Goal: Task Accomplishment & Management: Manage account settings

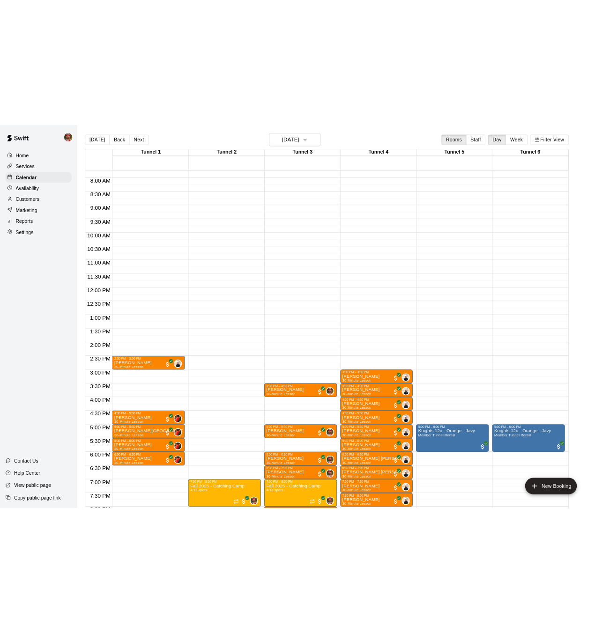
scroll to position [290, 0]
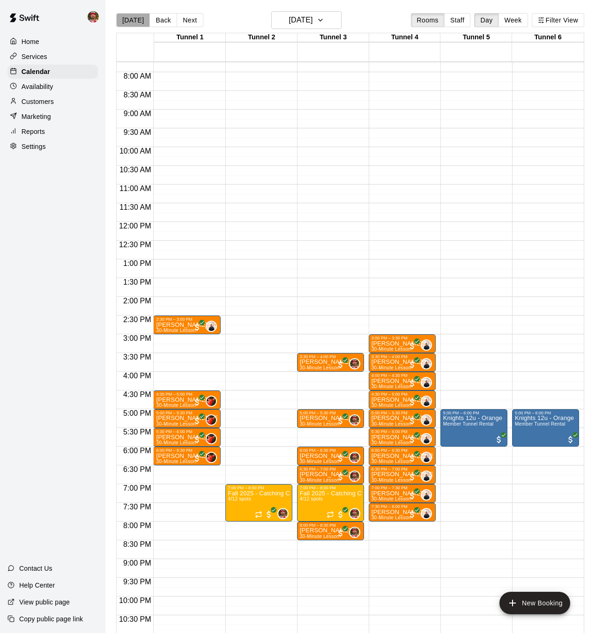
click at [138, 19] on button "[DATE]" at bounding box center [133, 20] width 34 height 14
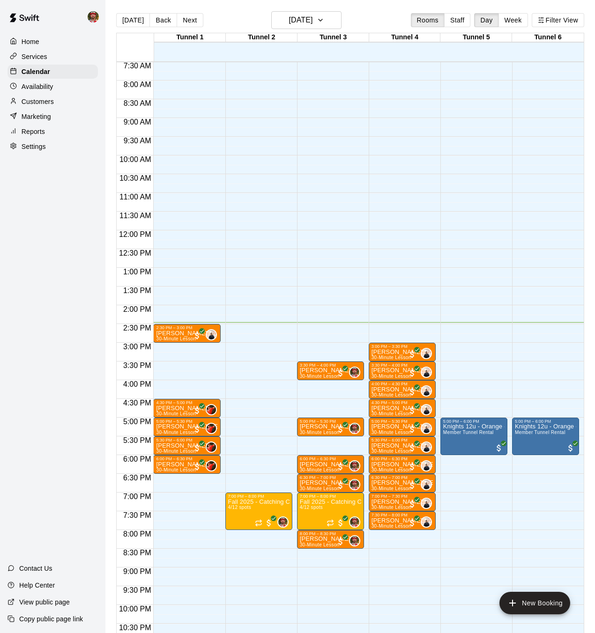
scroll to position [285, 0]
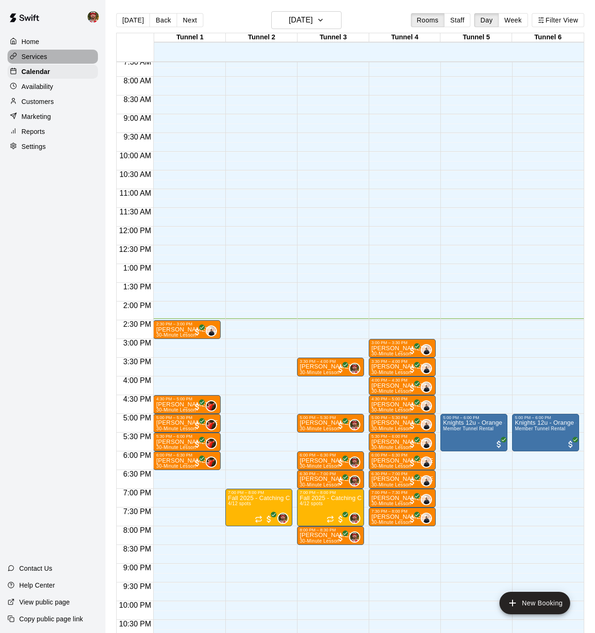
click at [37, 56] on p "Services" at bounding box center [35, 56] width 26 height 9
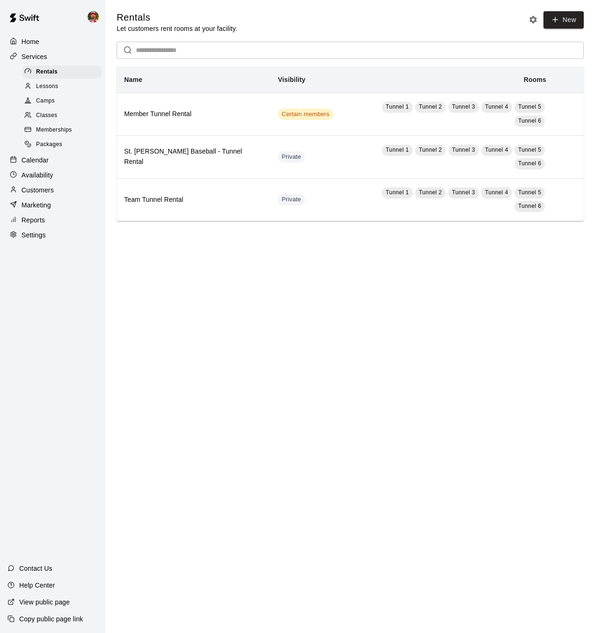
click at [52, 86] on span "Lessons" at bounding box center [47, 86] width 22 height 9
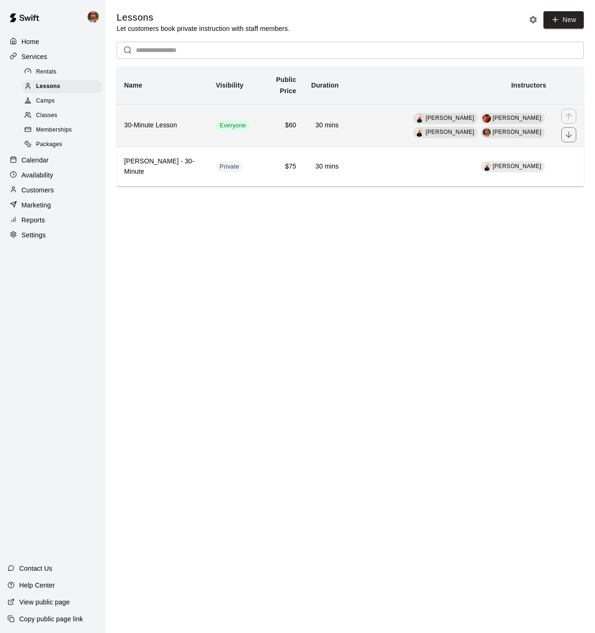
click at [353, 135] on td "Dom Denicola Brian Loconsole Aiden Hales Bryan Farrington" at bounding box center [450, 125] width 208 height 43
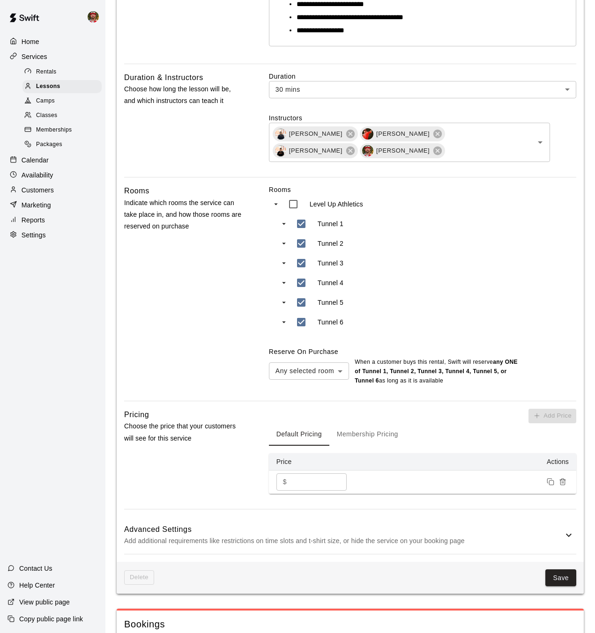
scroll to position [423, 0]
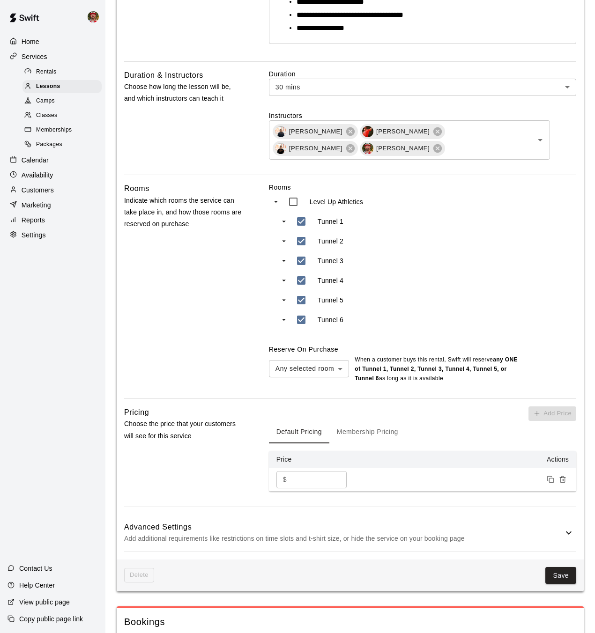
click at [375, 434] on button "Membership Pricing" at bounding box center [367, 432] width 76 height 22
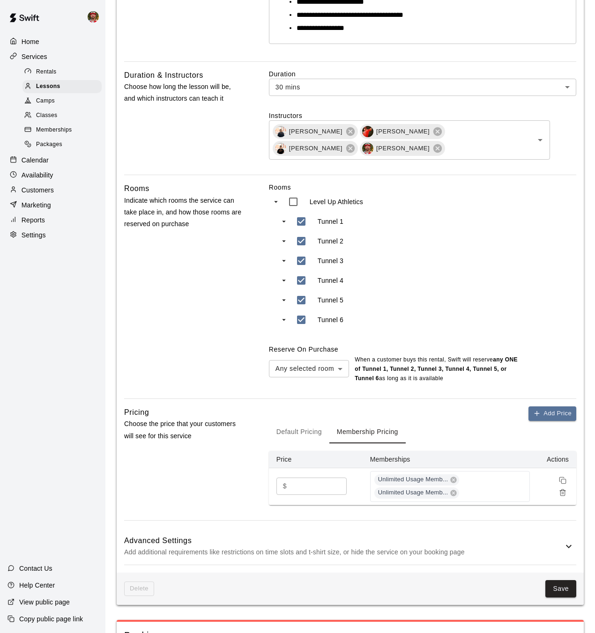
click at [299, 432] on button "Default Pricing" at bounding box center [299, 432] width 60 height 22
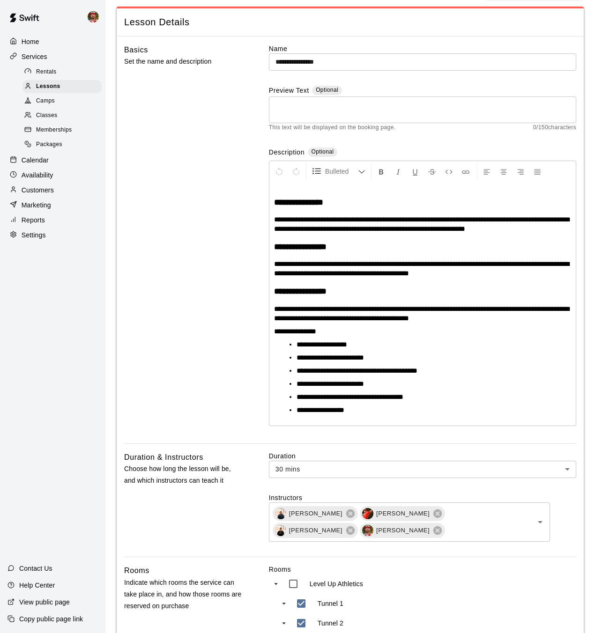
scroll to position [19, 0]
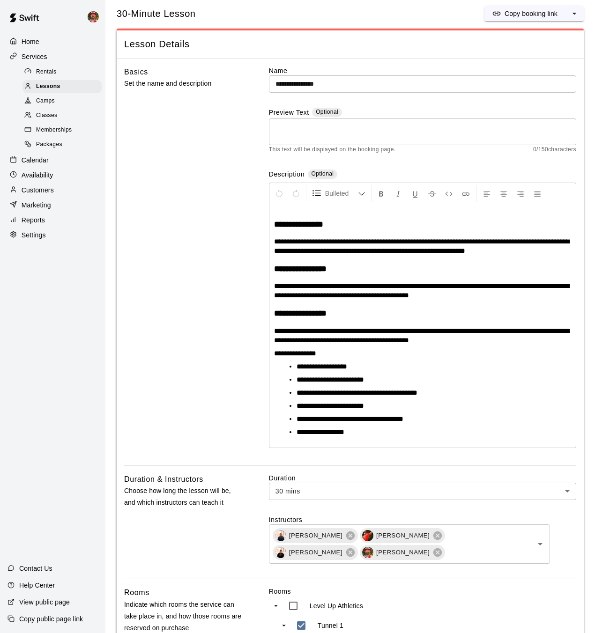
click at [42, 159] on p "Calendar" at bounding box center [35, 160] width 27 height 9
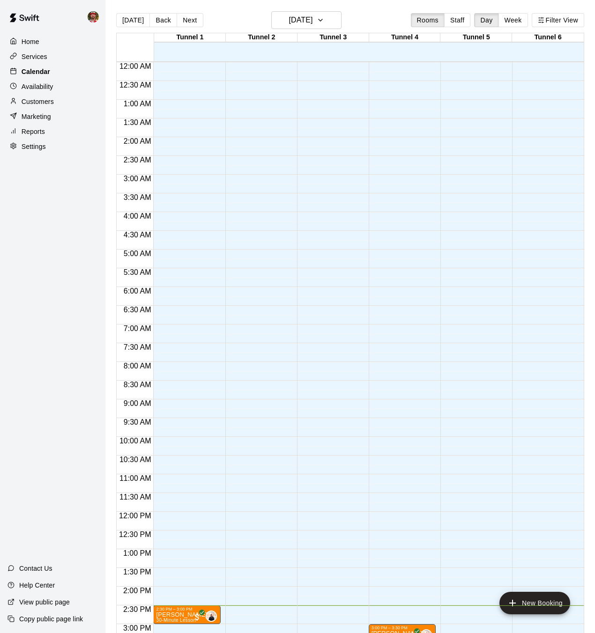
scroll to position [290, 0]
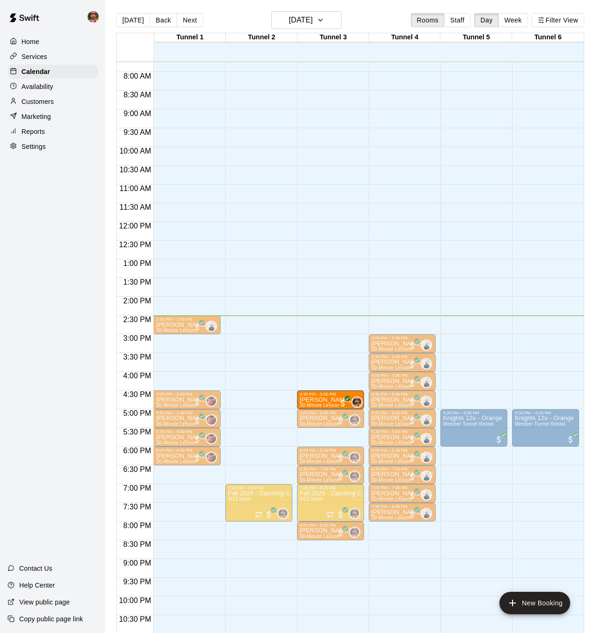
drag, startPoint x: 318, startPoint y: 362, endPoint x: 319, endPoint y: 401, distance: 38.9
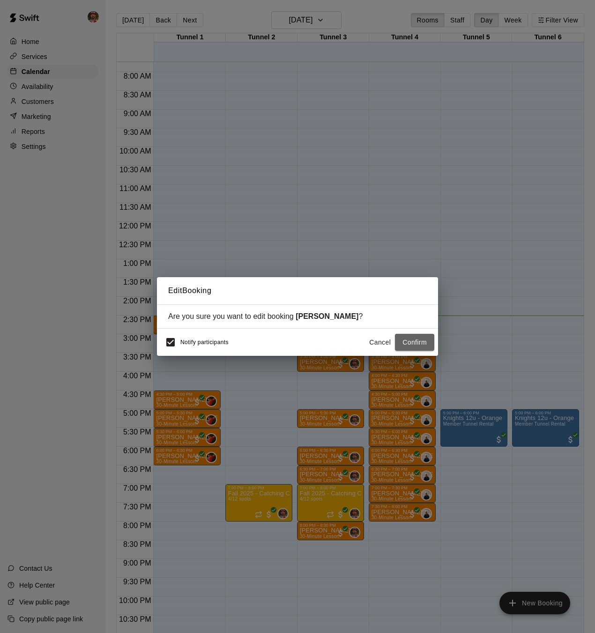
click at [420, 342] on button "Confirm" at bounding box center [414, 342] width 39 height 17
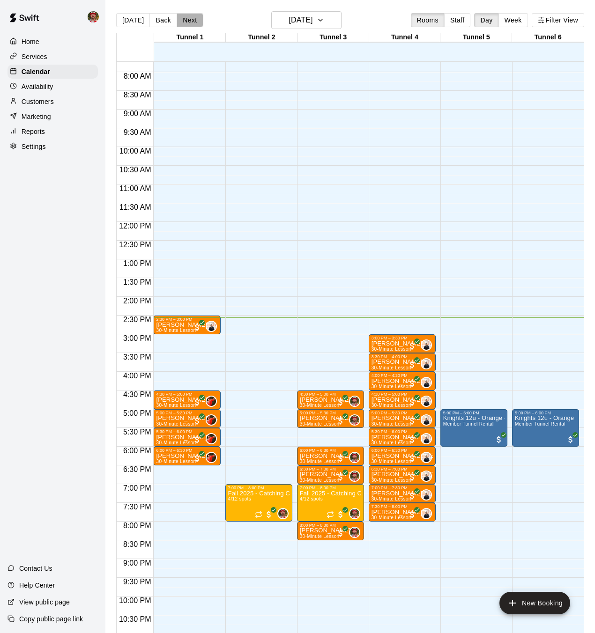
click at [182, 18] on button "Next" at bounding box center [190, 20] width 26 height 14
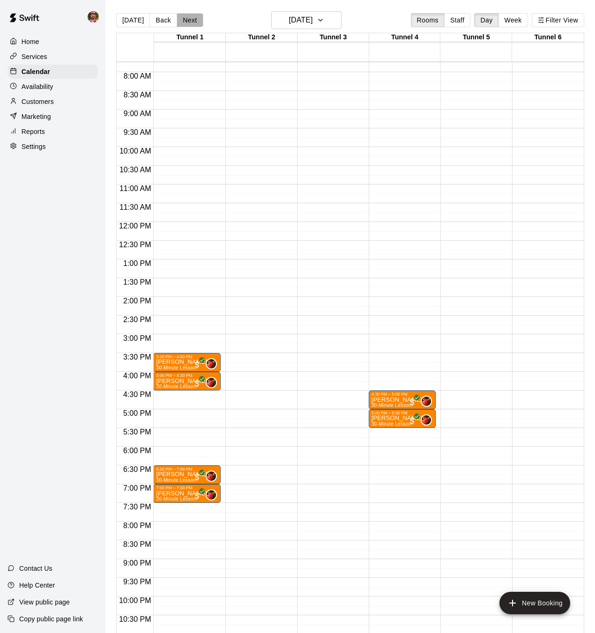
click at [182, 18] on button "Next" at bounding box center [190, 20] width 26 height 14
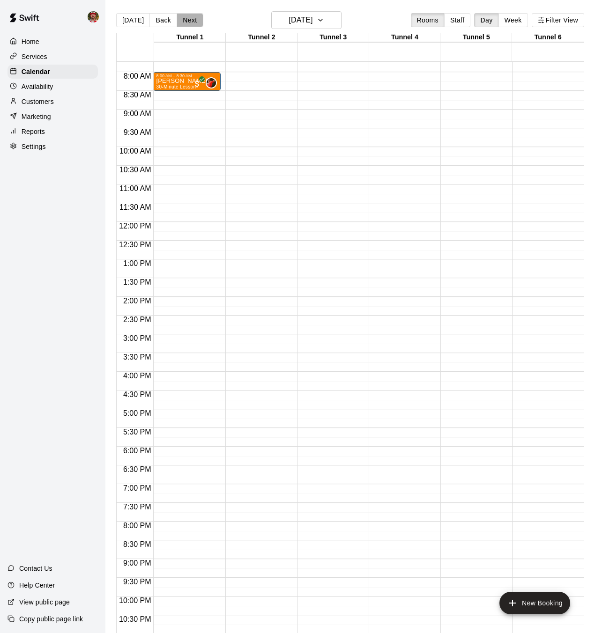
click at [183, 18] on button "Next" at bounding box center [190, 20] width 26 height 14
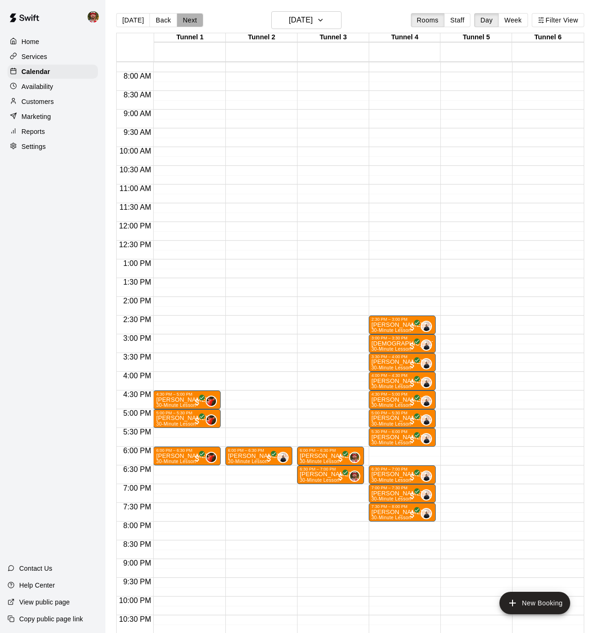
click at [183, 18] on button "Next" at bounding box center [190, 20] width 26 height 14
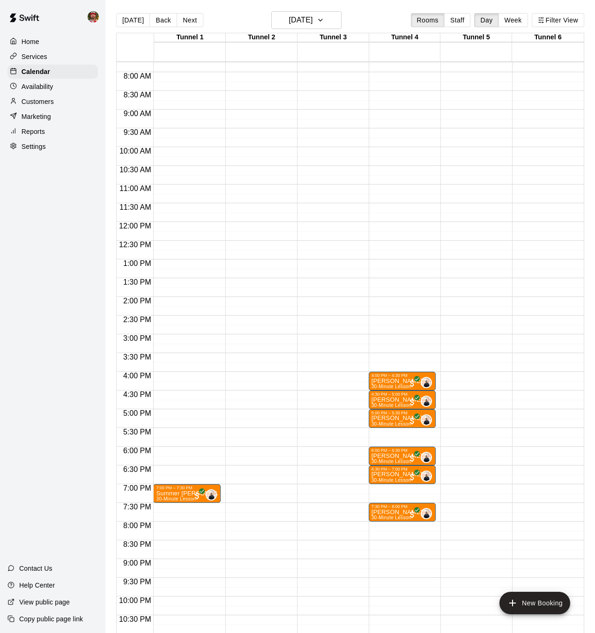
click at [183, 18] on button "Next" at bounding box center [190, 20] width 26 height 14
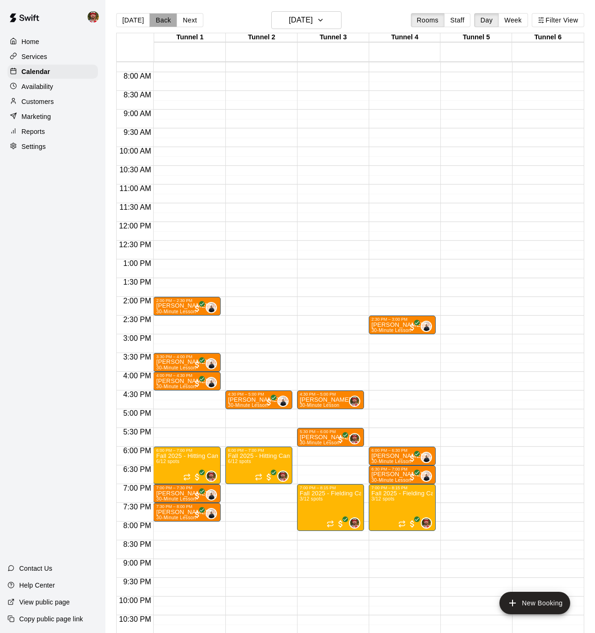
click at [158, 20] on button "Back" at bounding box center [163, 20] width 28 height 14
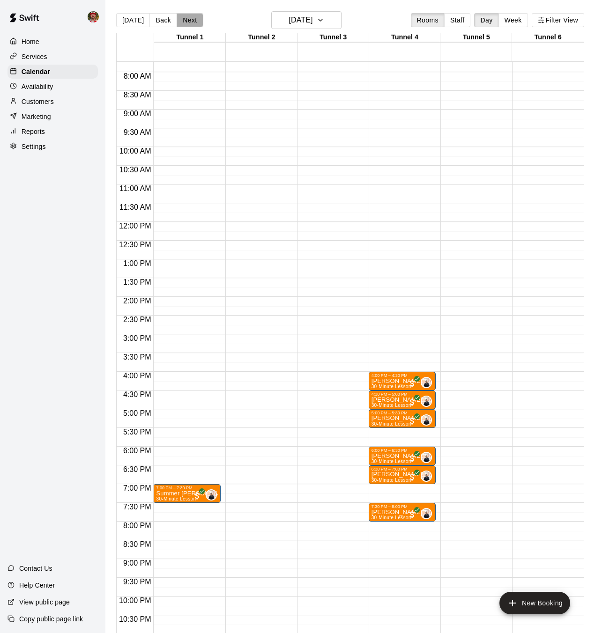
click at [184, 20] on button "Next" at bounding box center [190, 20] width 26 height 14
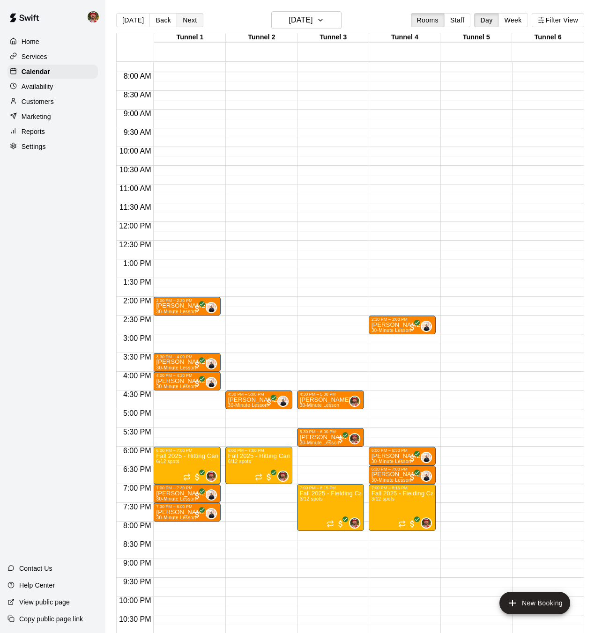
click at [184, 20] on button "Next" at bounding box center [190, 20] width 26 height 14
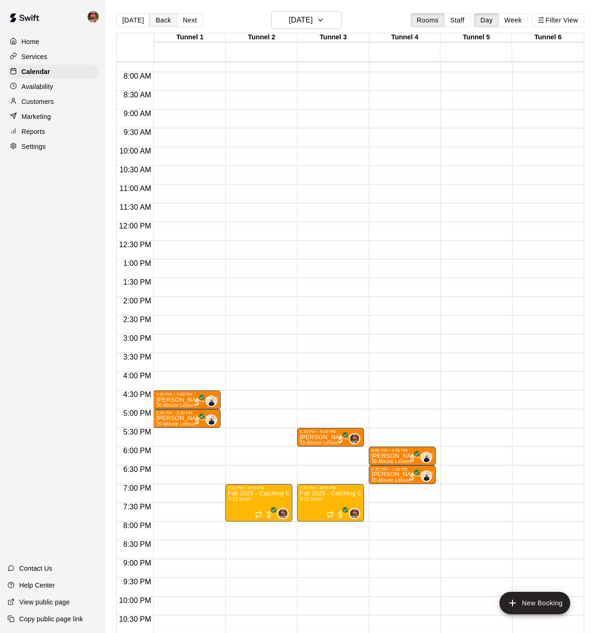
click at [154, 21] on button "Back" at bounding box center [163, 20] width 28 height 14
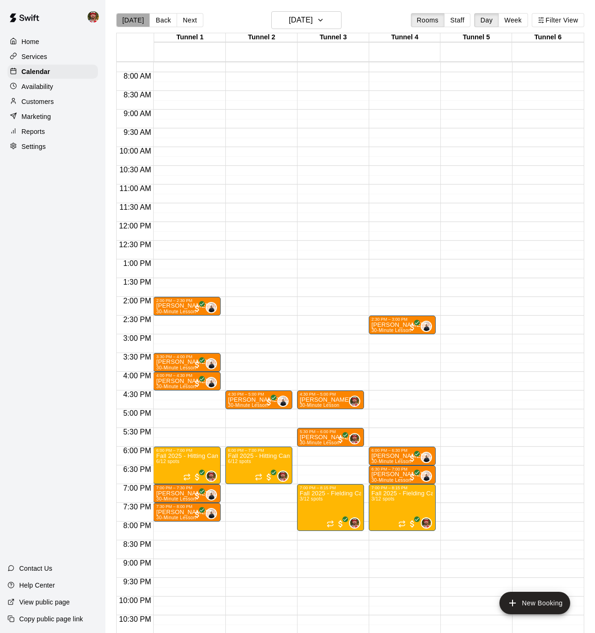
click at [136, 21] on button "[DATE]" at bounding box center [133, 20] width 34 height 14
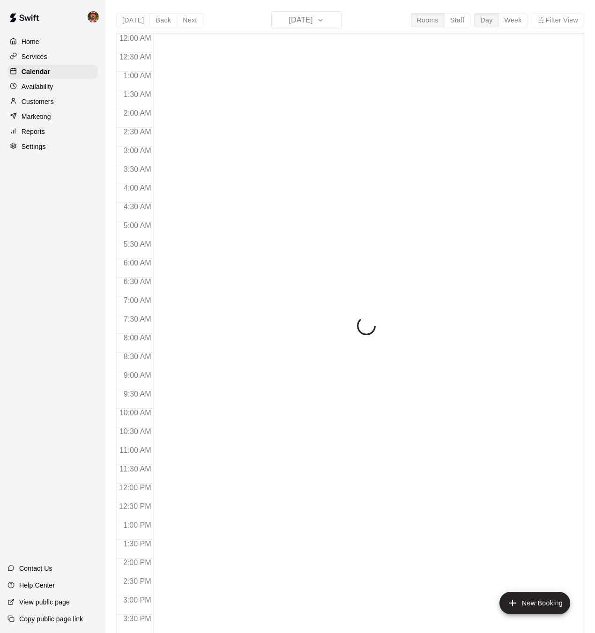
scroll to position [290, 0]
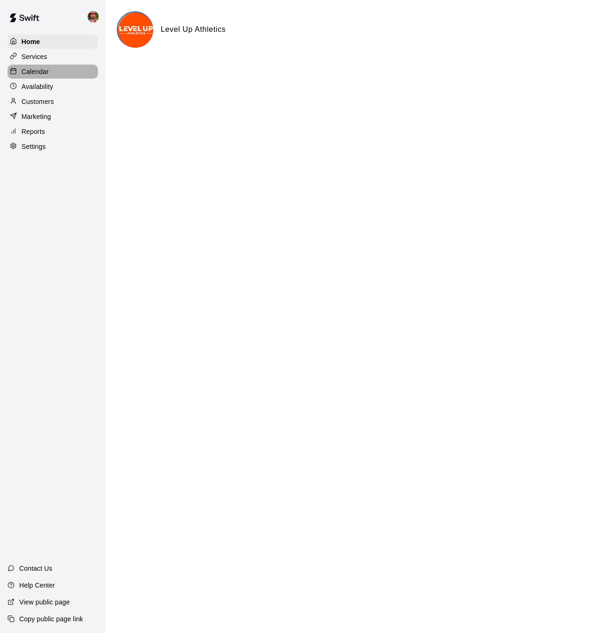
click at [32, 72] on p "Calendar" at bounding box center [35, 71] width 27 height 9
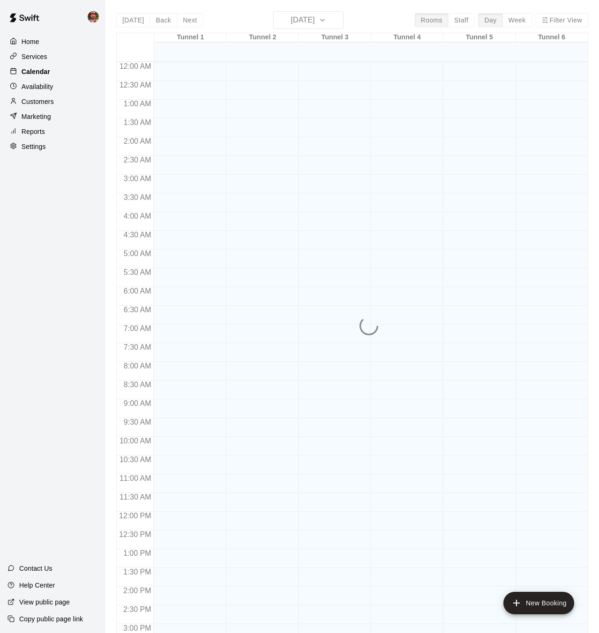
scroll to position [290, 0]
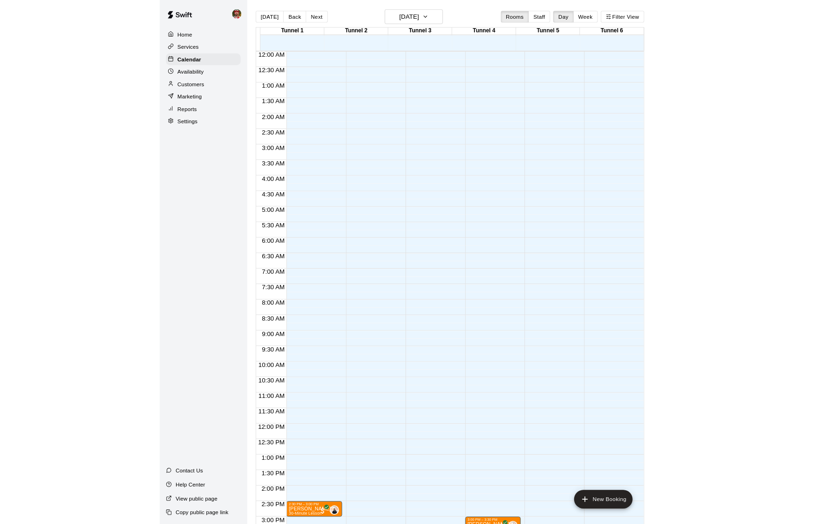
scroll to position [290, 0]
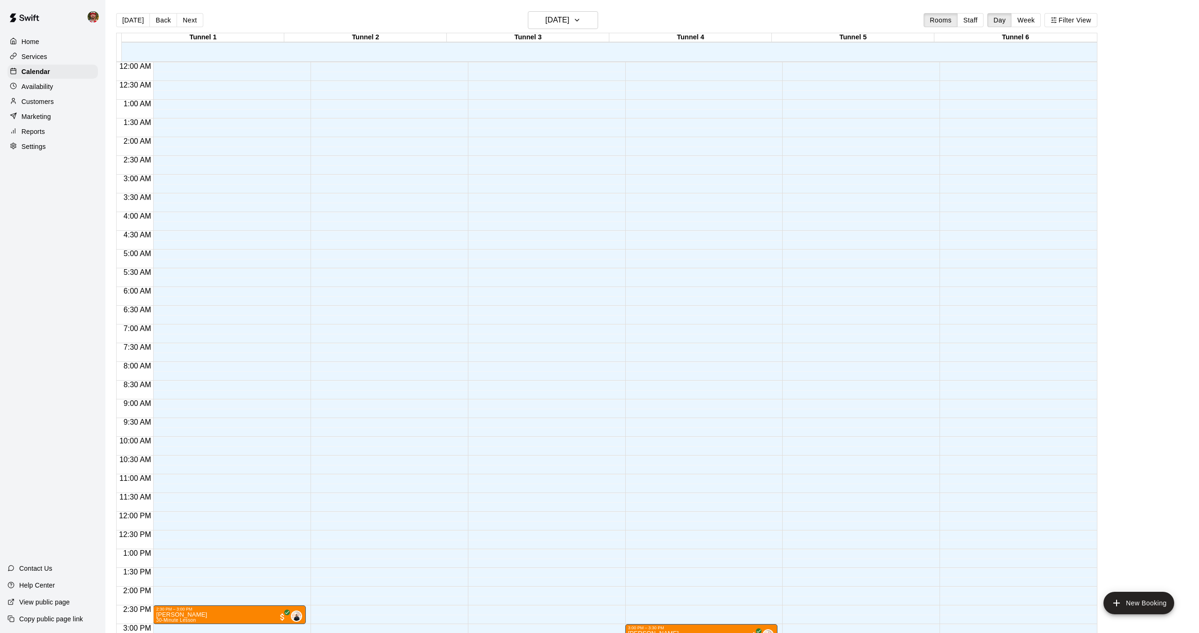
scroll to position [318, 0]
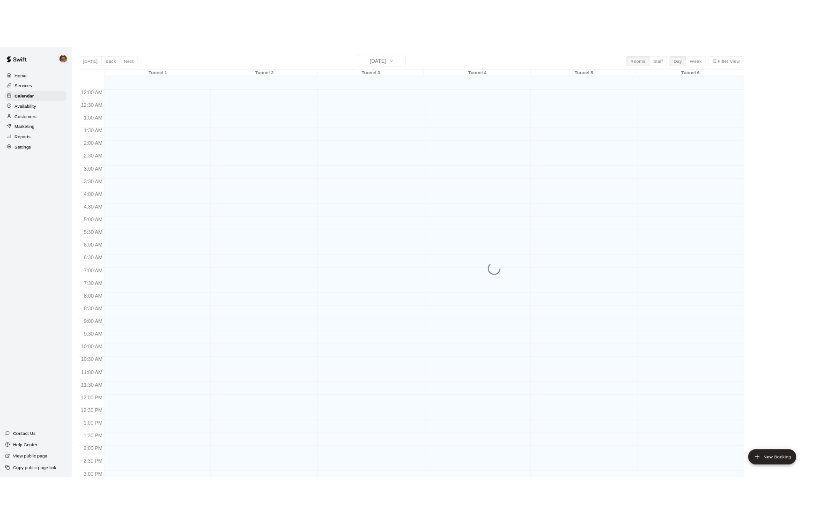
scroll to position [290, 0]
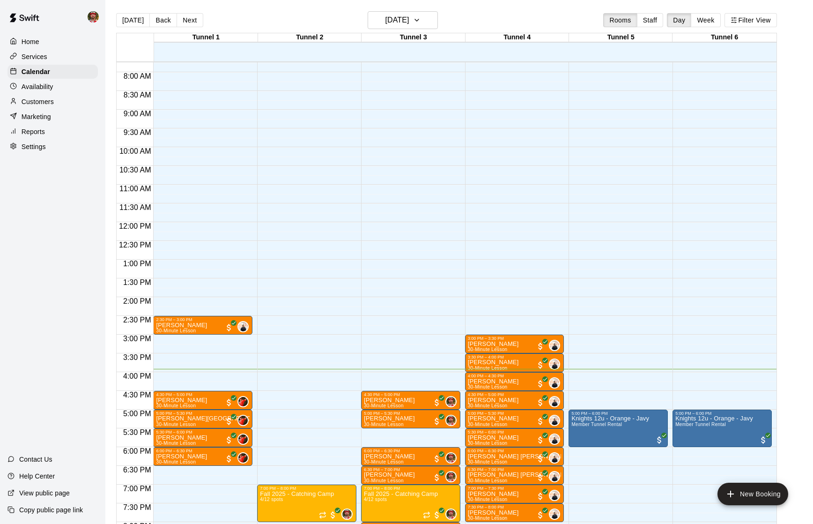
click at [46, 57] on p "Services" at bounding box center [35, 56] width 26 height 9
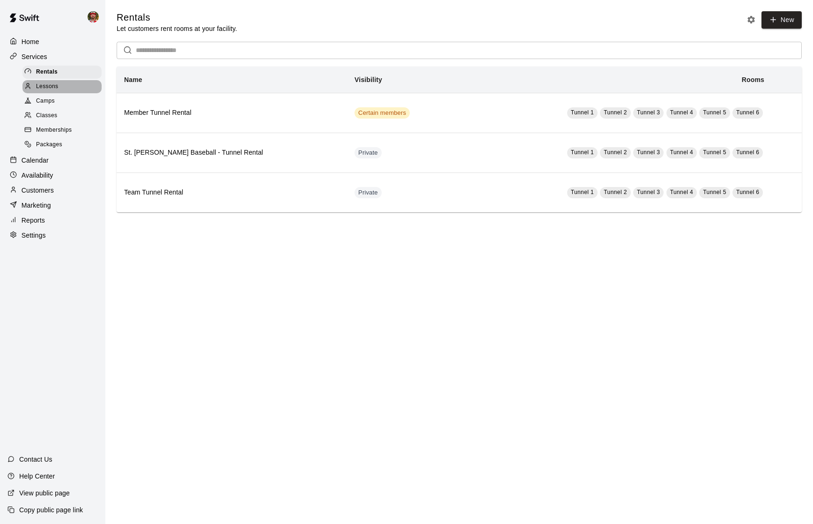
click at [43, 88] on span "Lessons" at bounding box center [47, 86] width 22 height 9
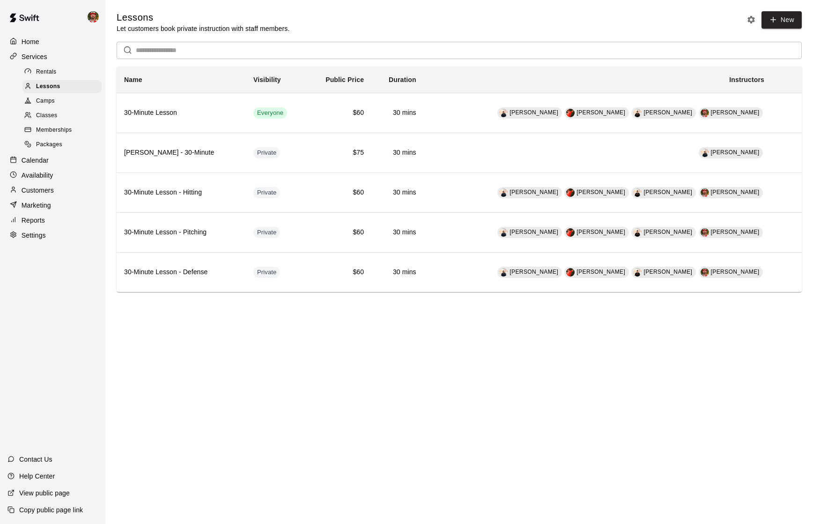
click at [43, 161] on p "Calendar" at bounding box center [35, 160] width 27 height 9
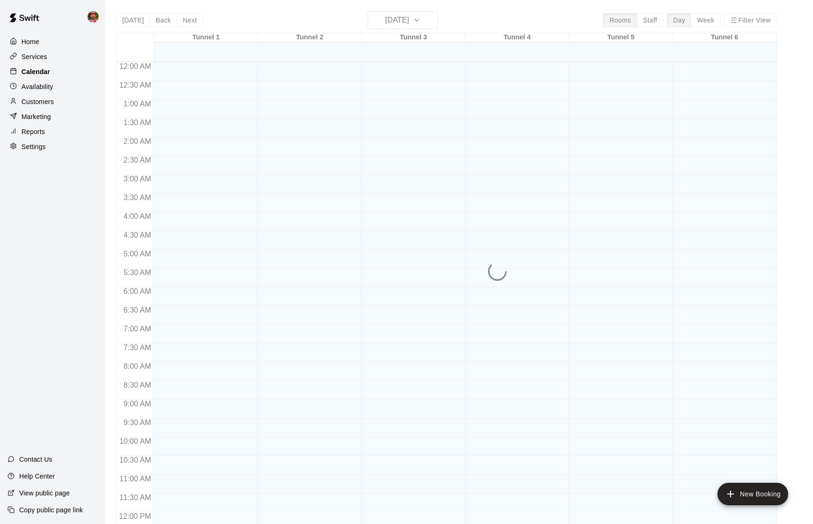
scroll to position [400, 0]
